Goal: Find specific page/section: Find specific page/section

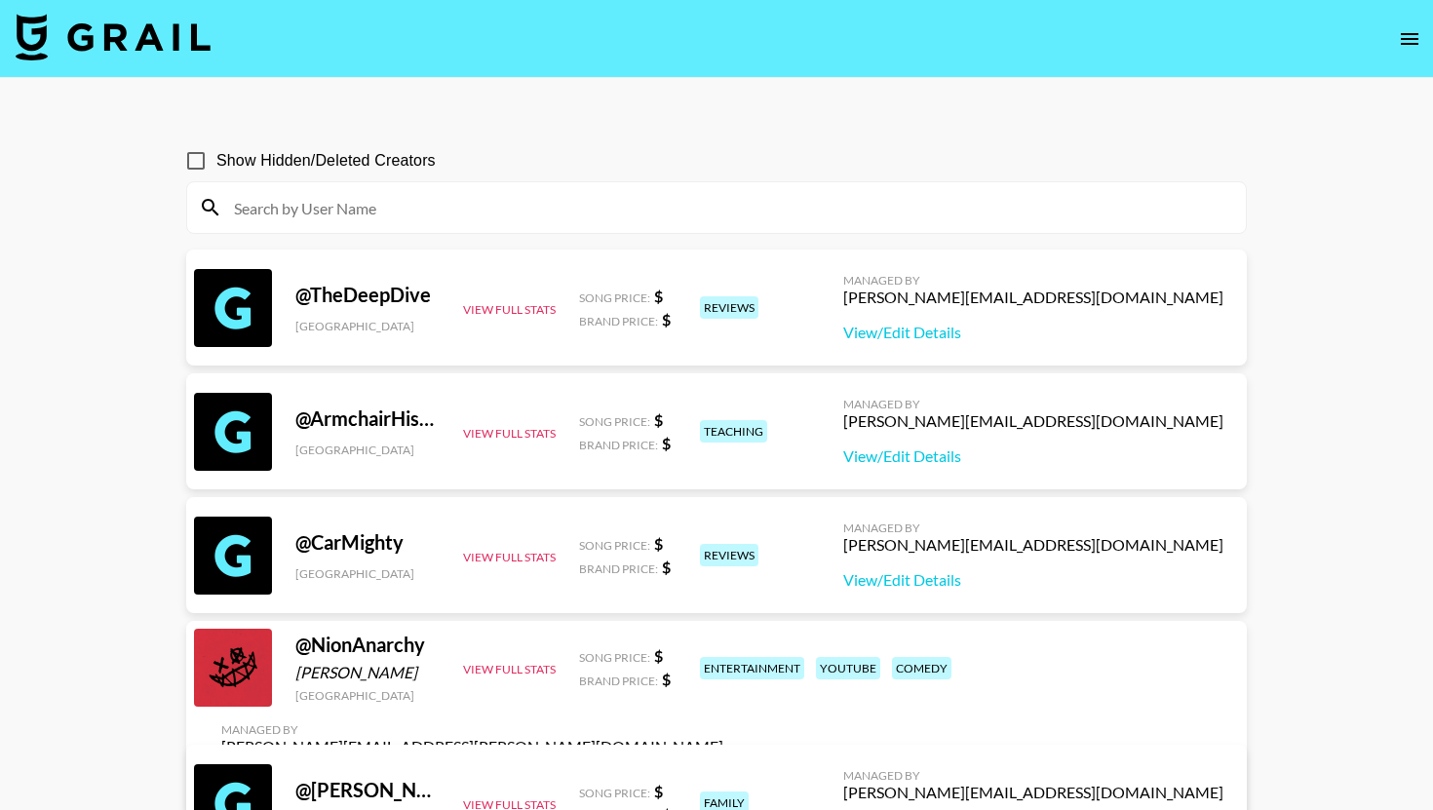
click at [168, 34] on img at bounding box center [113, 37] width 195 height 47
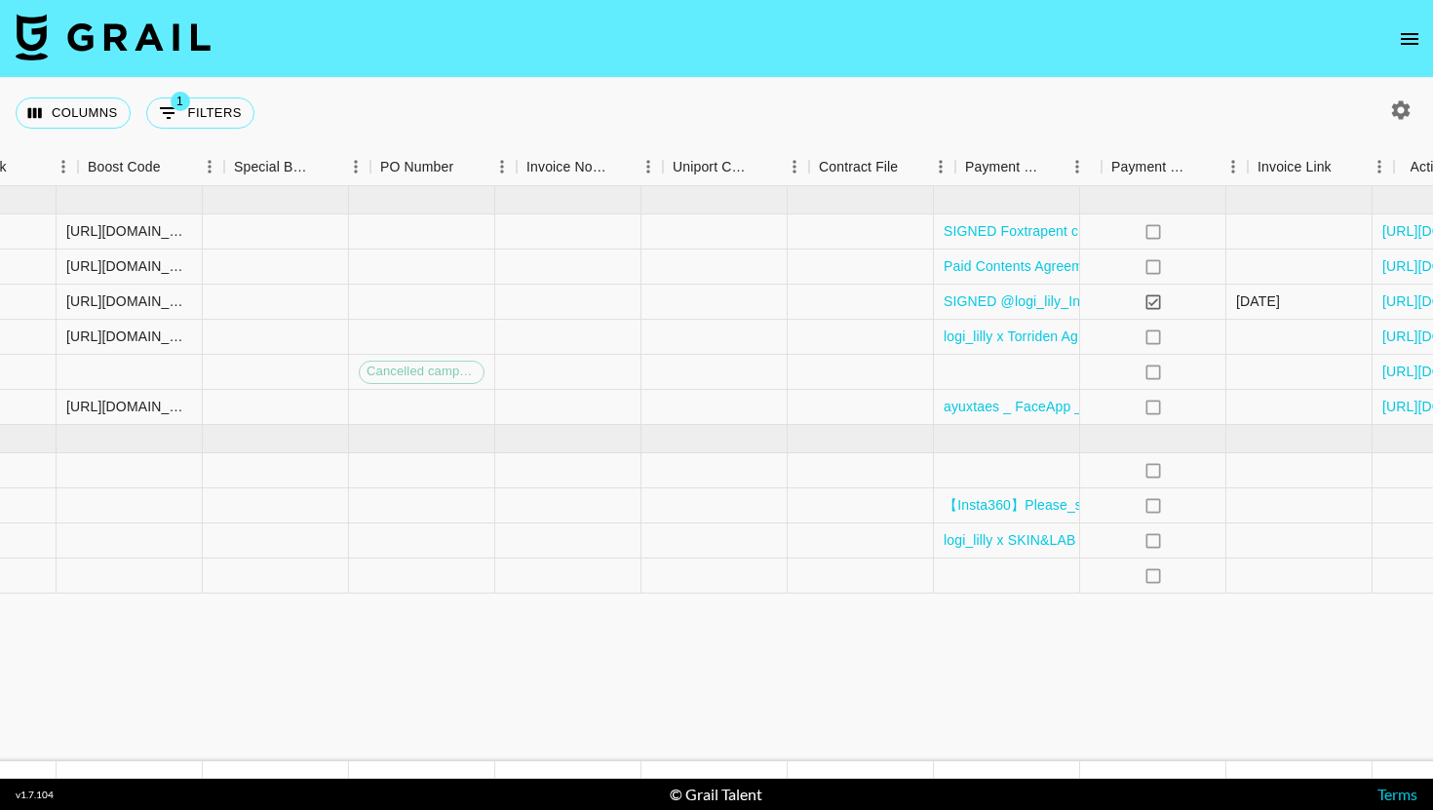
scroll to position [0, 2705]
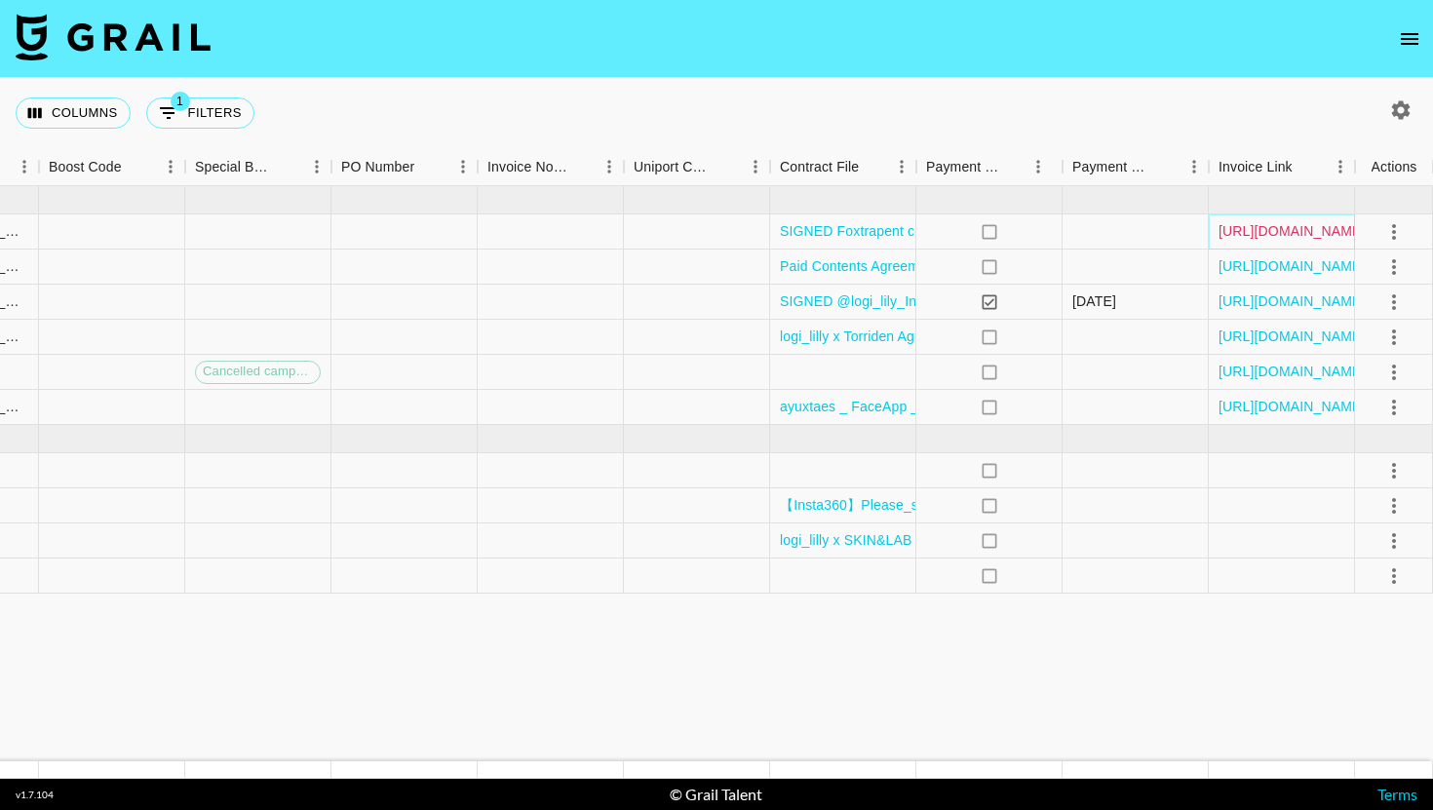
click at [1253, 235] on link "[URL][DOMAIN_NAME]" at bounding box center [1291, 230] width 147 height 19
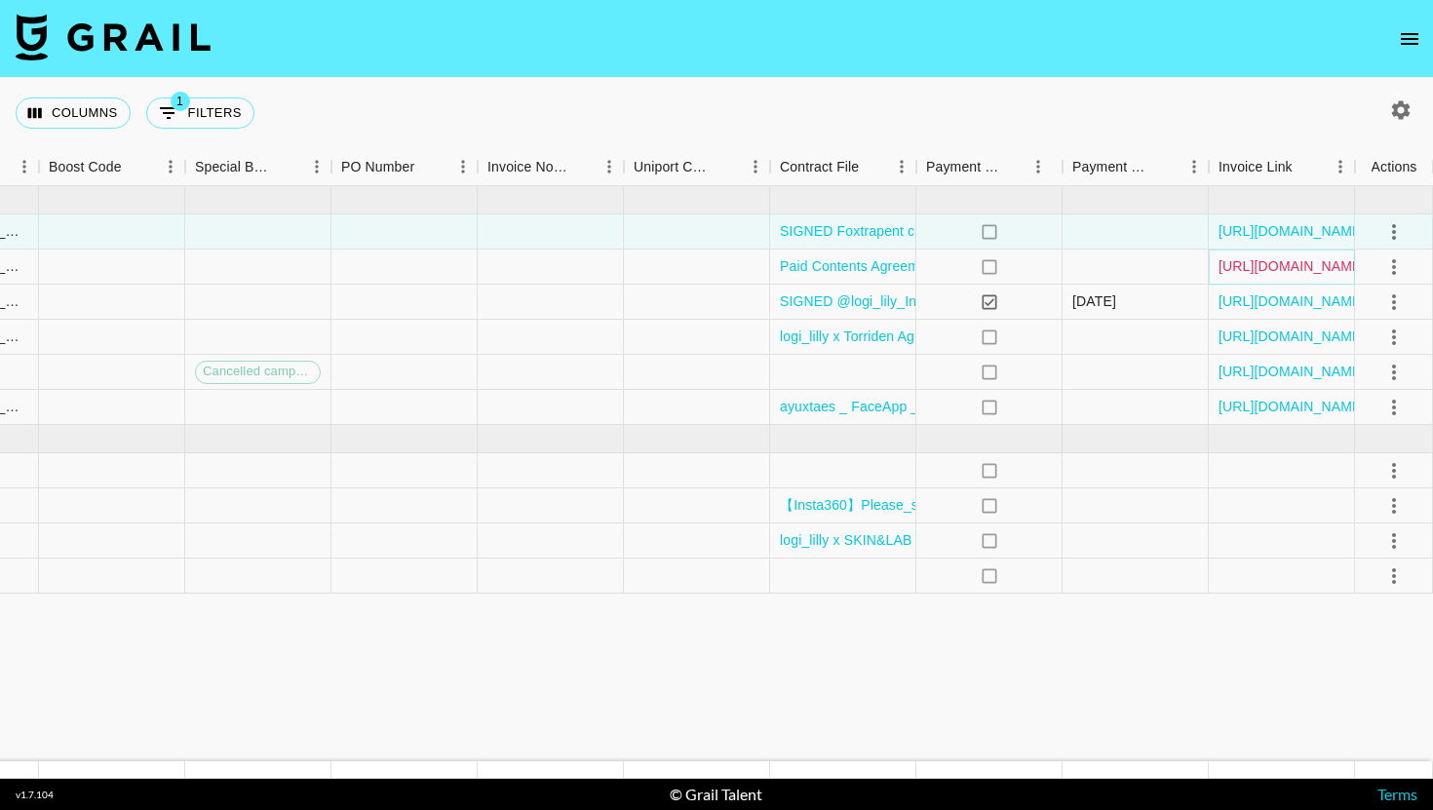
click at [1292, 266] on link "[URL][DOMAIN_NAME]" at bounding box center [1291, 265] width 147 height 19
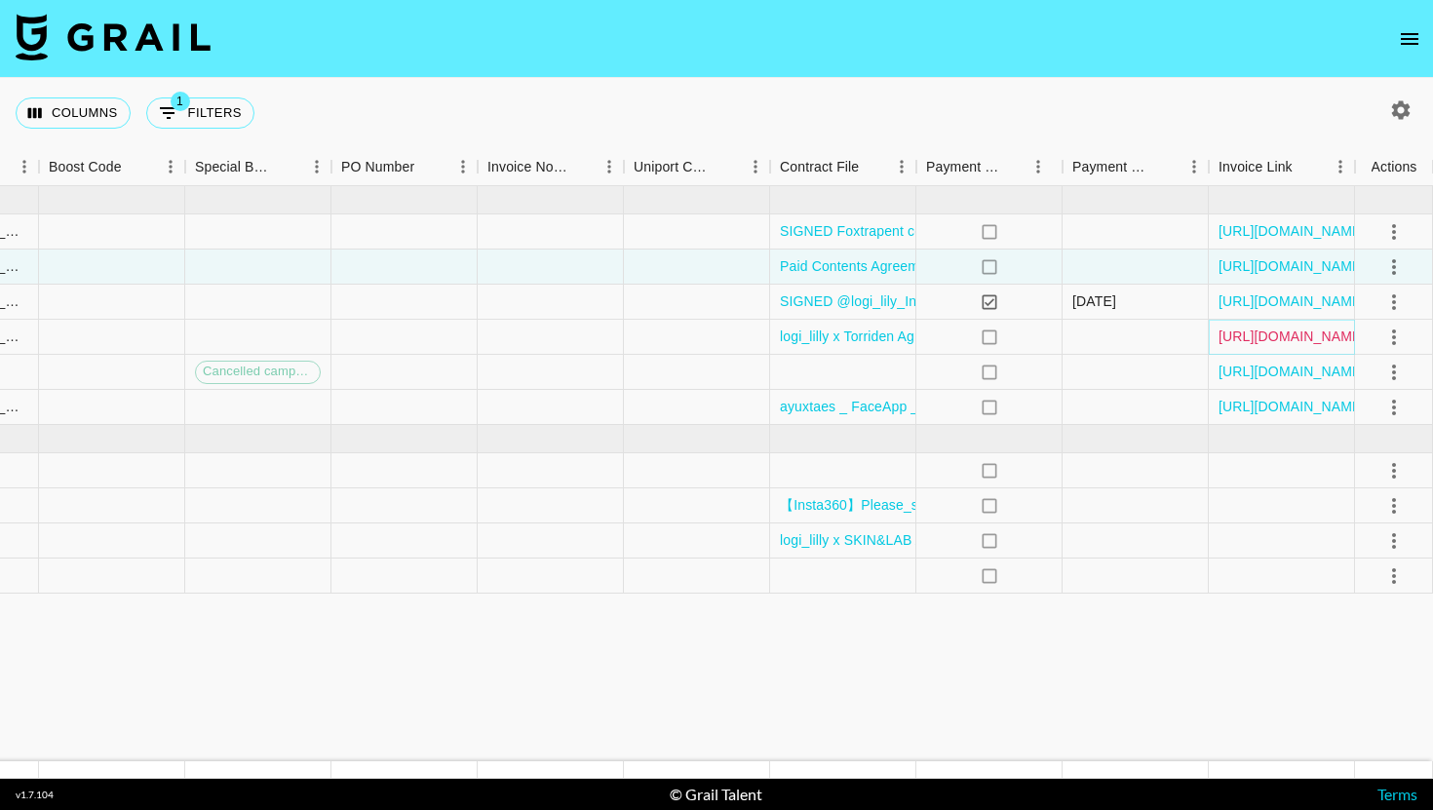
click at [1272, 333] on link "[URL][DOMAIN_NAME]" at bounding box center [1291, 336] width 147 height 19
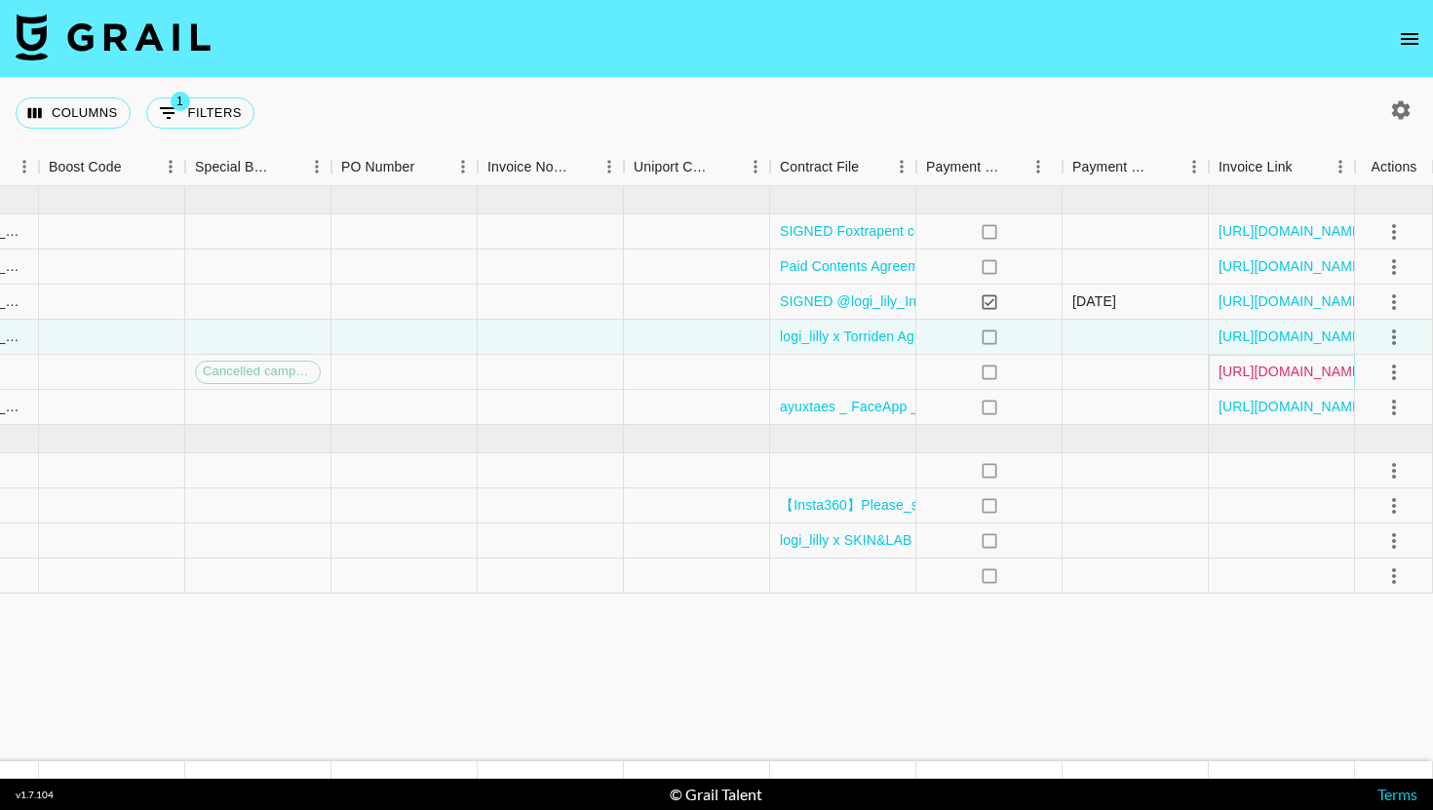
click at [1261, 370] on link "[URL][DOMAIN_NAME]" at bounding box center [1291, 371] width 147 height 19
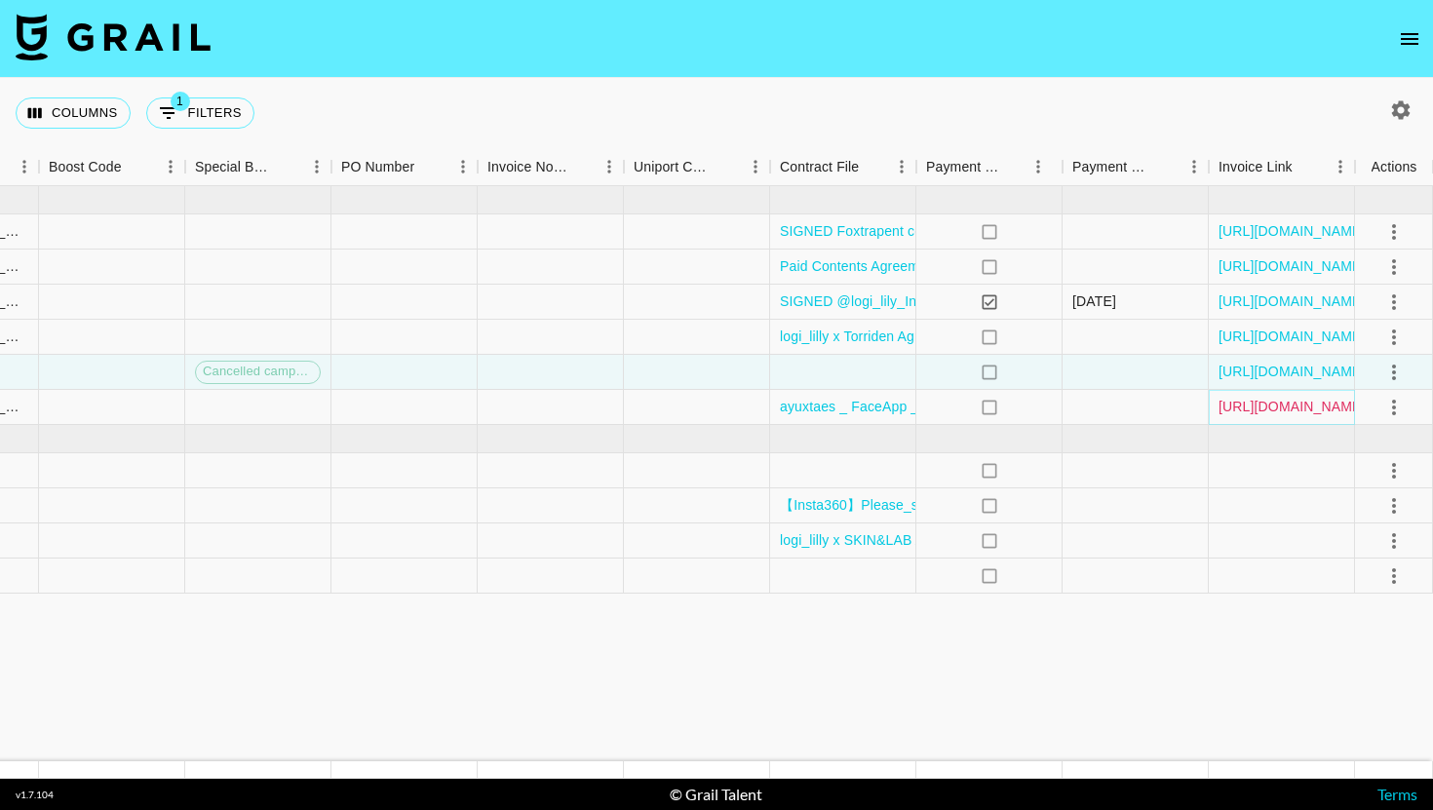
click at [1243, 405] on link "[URL][DOMAIN_NAME]" at bounding box center [1291, 406] width 147 height 19
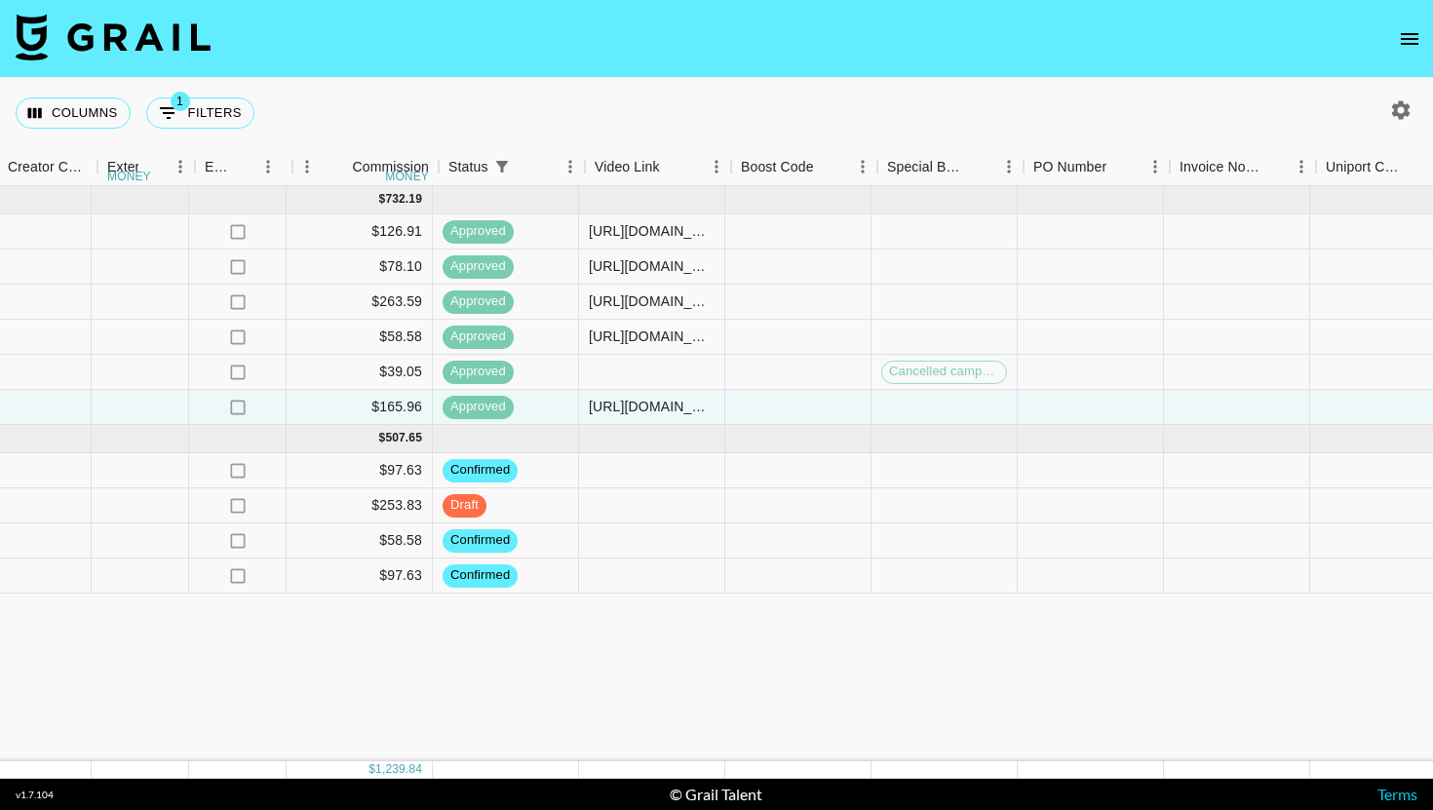
scroll to position [0, 2069]
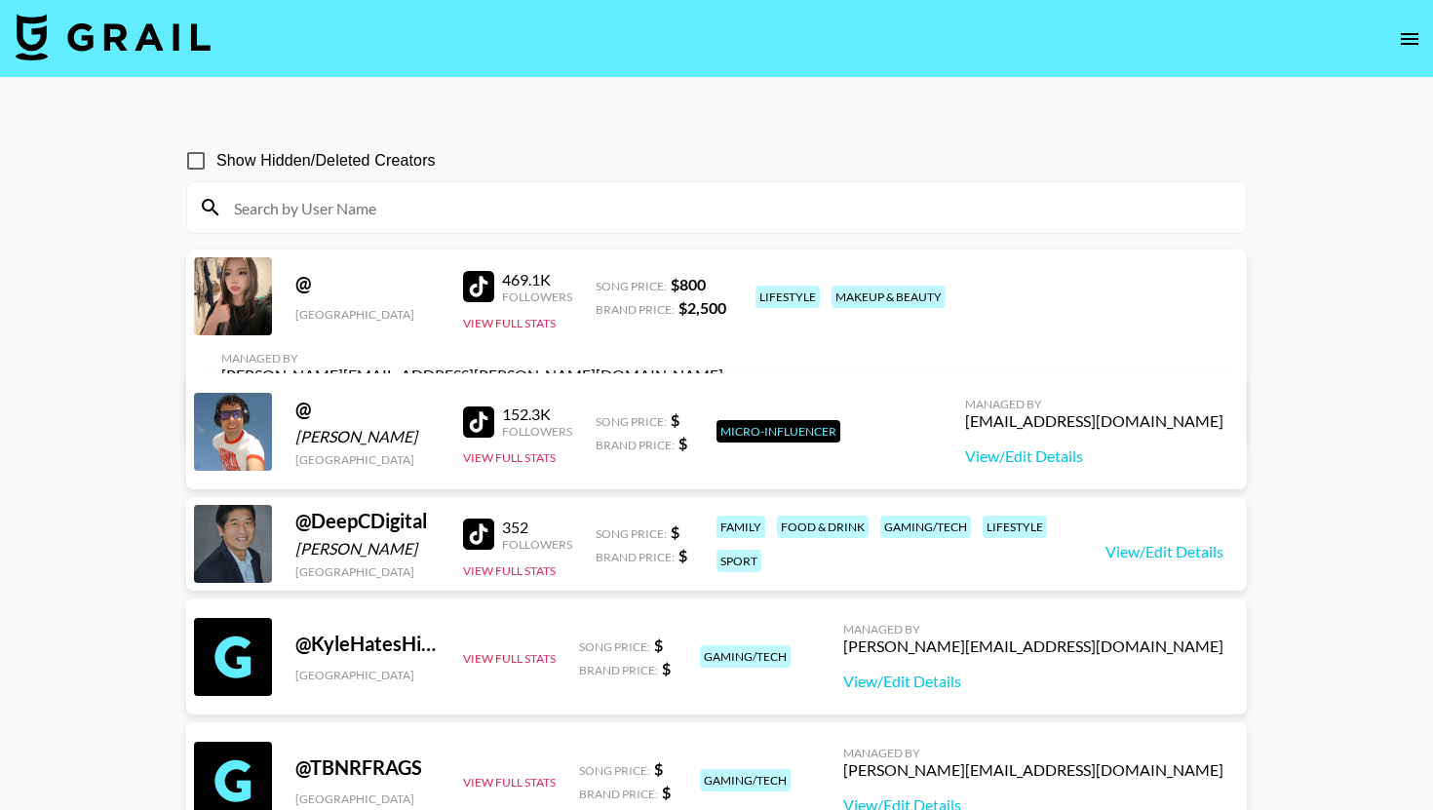
click at [144, 39] on img at bounding box center [113, 37] width 195 height 47
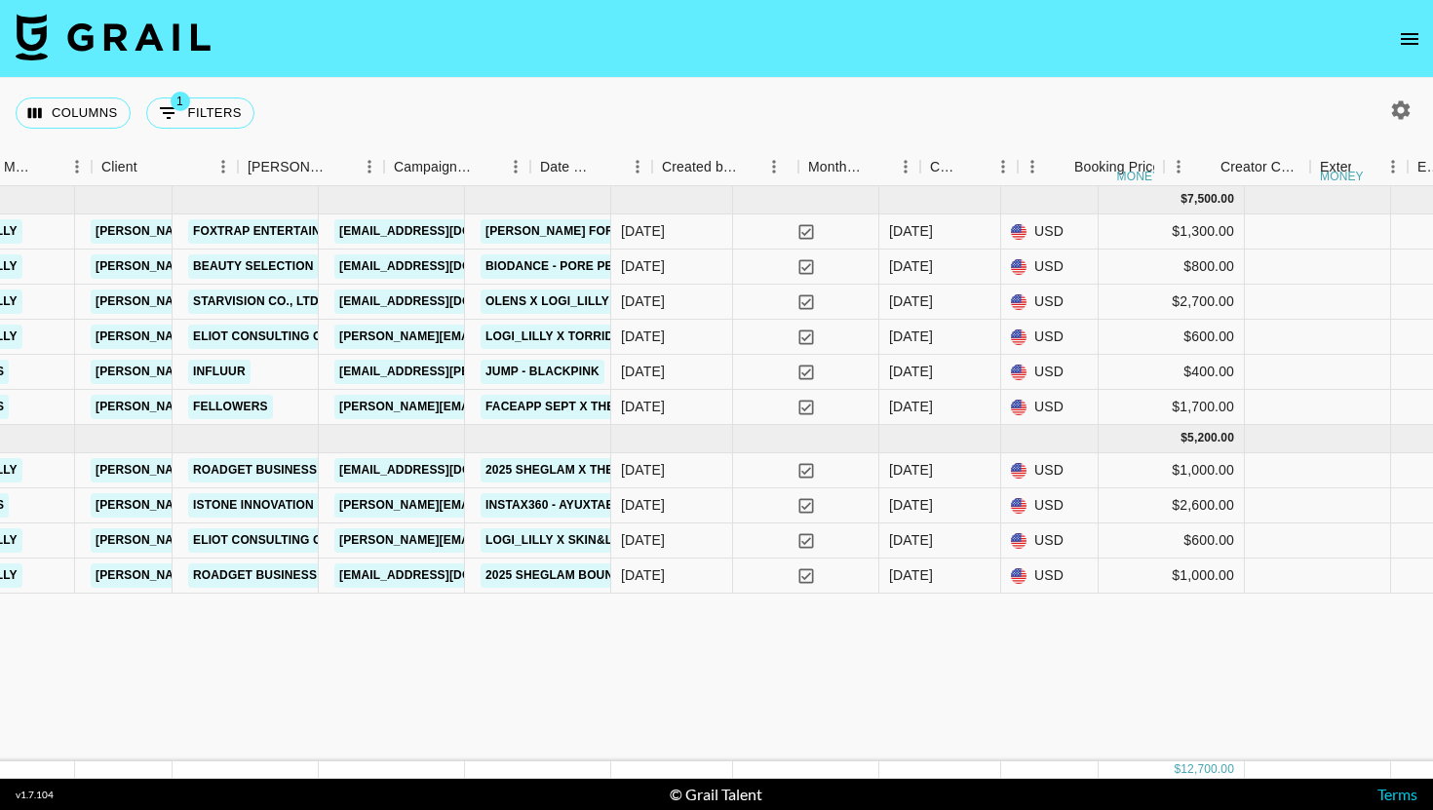
scroll to position [0, 849]
